Goal: Information Seeking & Learning: Learn about a topic

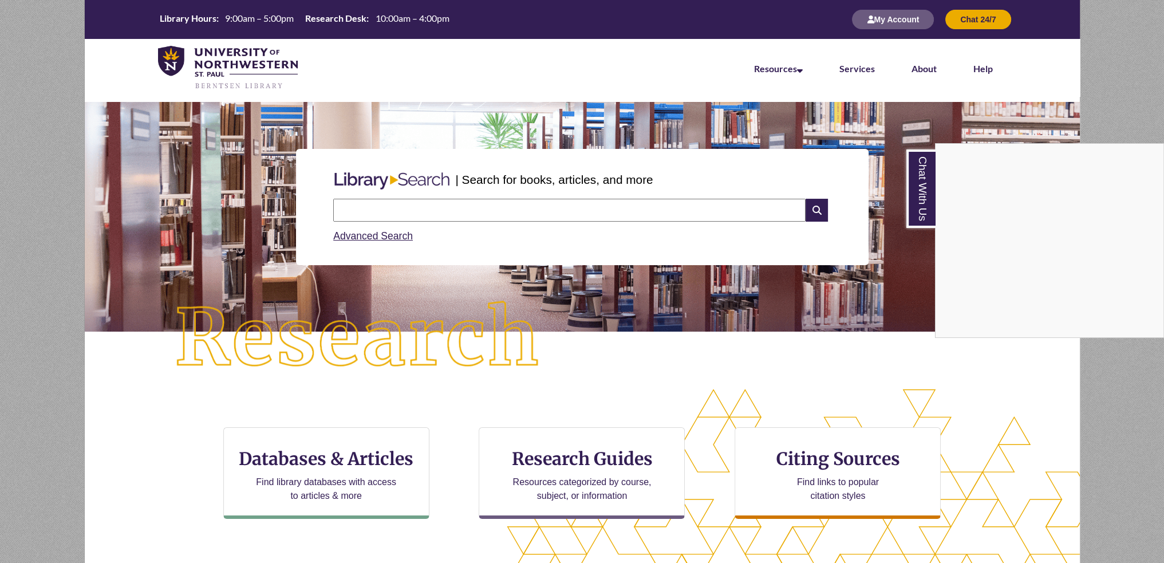
click at [577, 421] on div "Chat With Us" at bounding box center [582, 281] width 1164 height 563
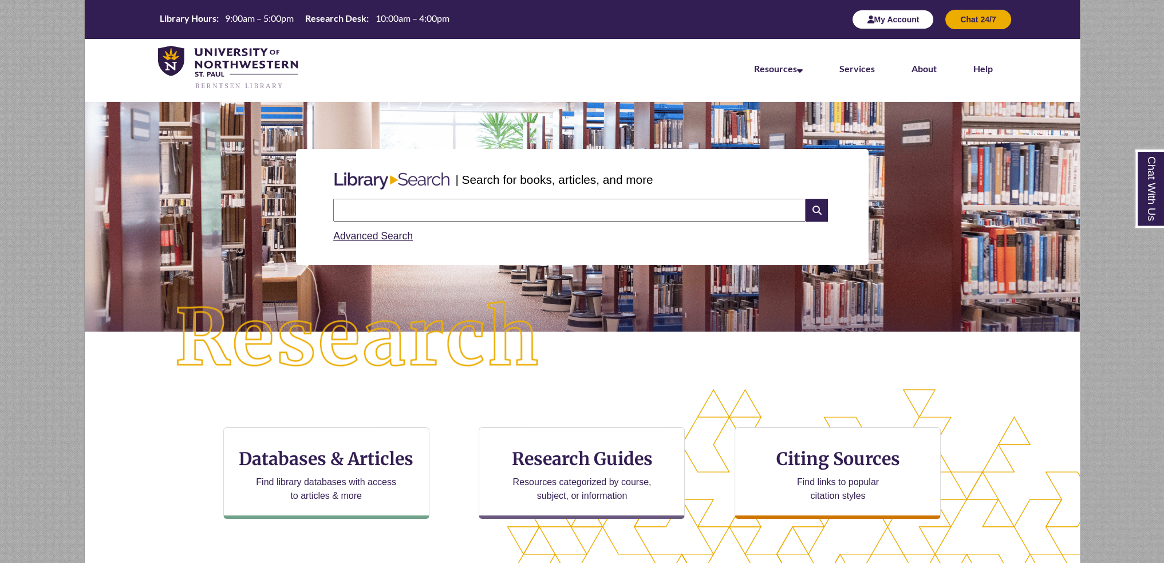
click at [904, 22] on button "My Account" at bounding box center [893, 19] width 82 height 19
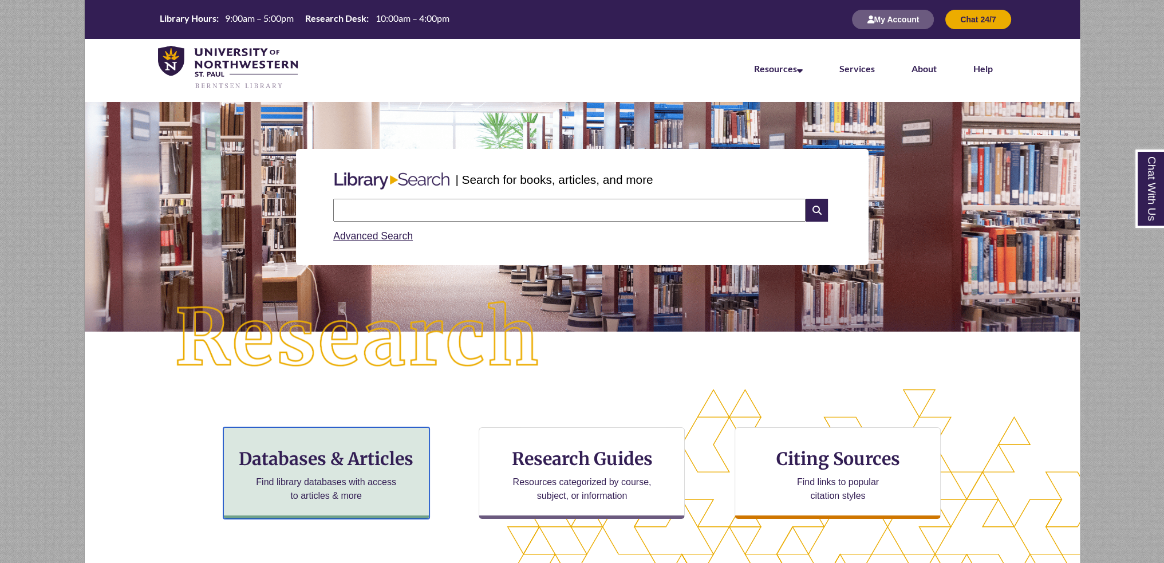
click at [381, 483] on p "Find library databases with access to articles & more" at bounding box center [325, 488] width 149 height 27
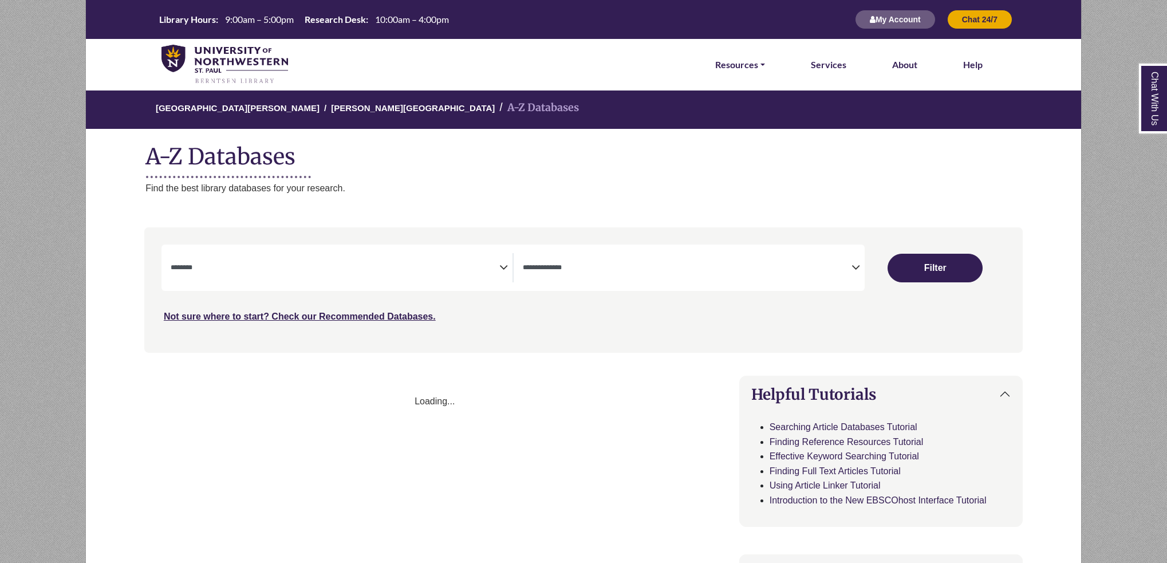
select select "Database Subject Filter"
select select "Database Types Filter"
select select "Database Subject Filter"
select select "Database Types Filter"
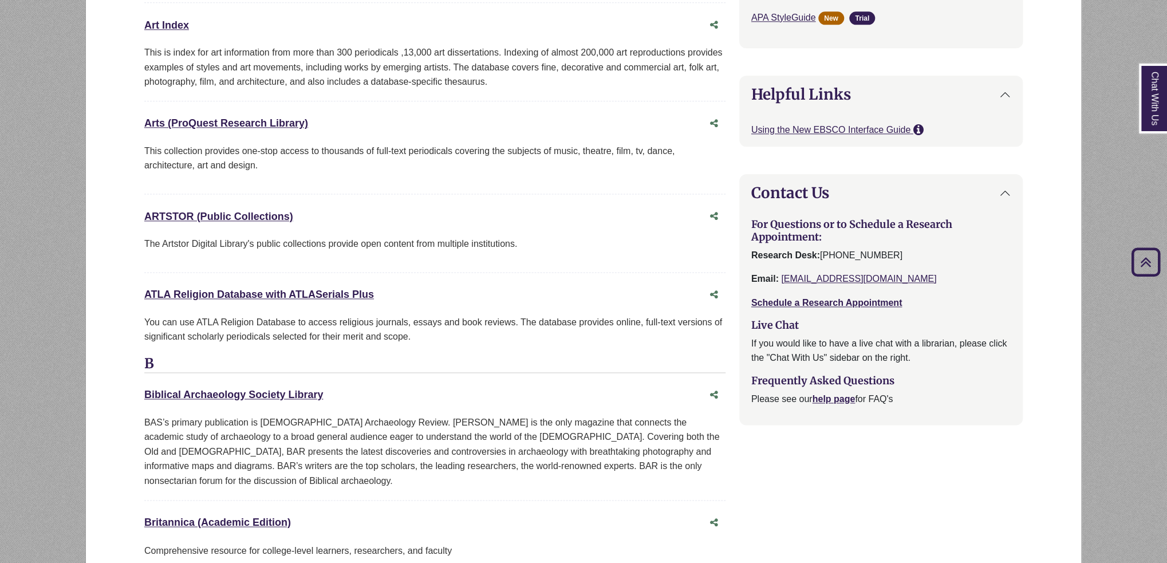
scroll to position [687, 0]
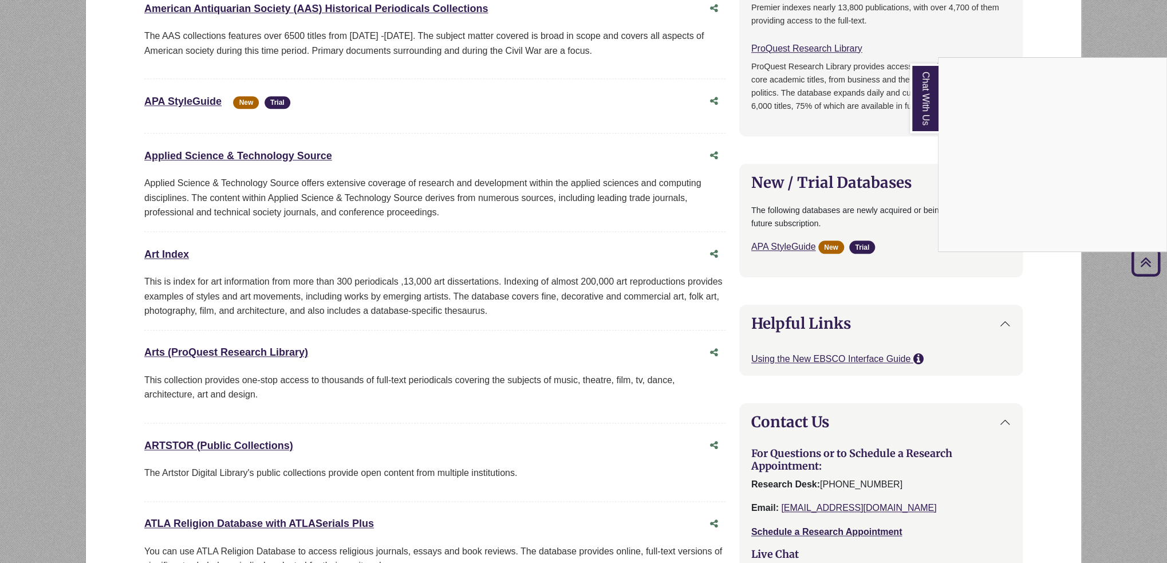
click at [206, 93] on div "Chat With Us" at bounding box center [583, 281] width 1167 height 563
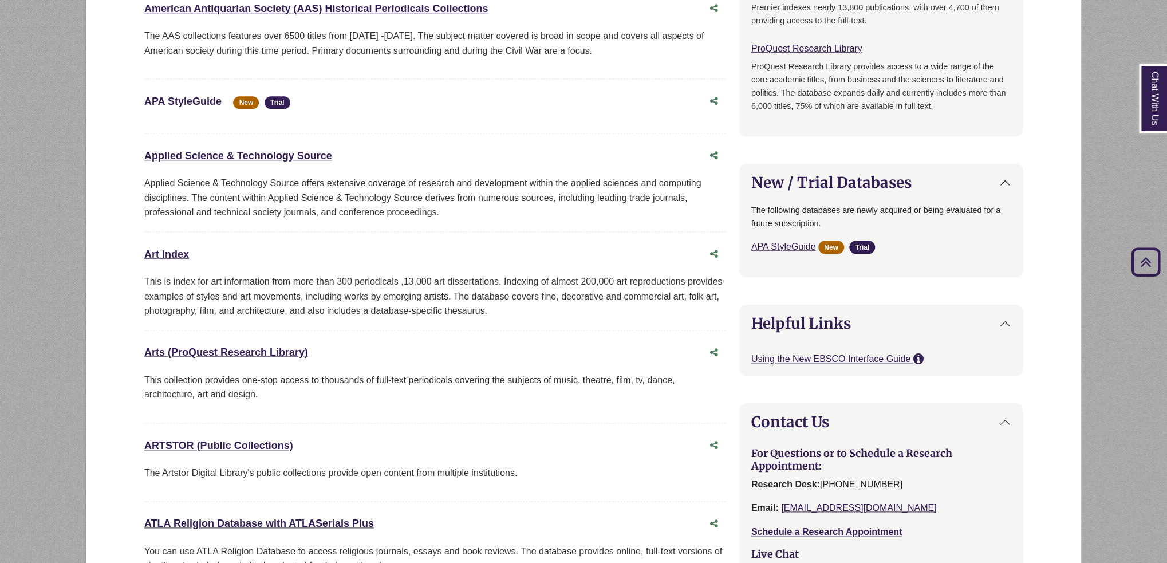
click at [204, 97] on link "APA StyleGuide This link opens in a new window" at bounding box center [182, 101] width 77 height 11
